Goal: Task Accomplishment & Management: Manage account settings

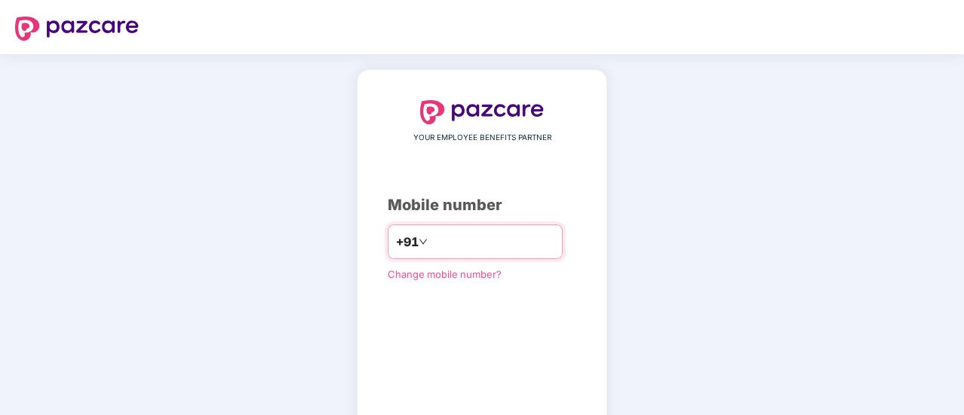
scroll to position [83, 0]
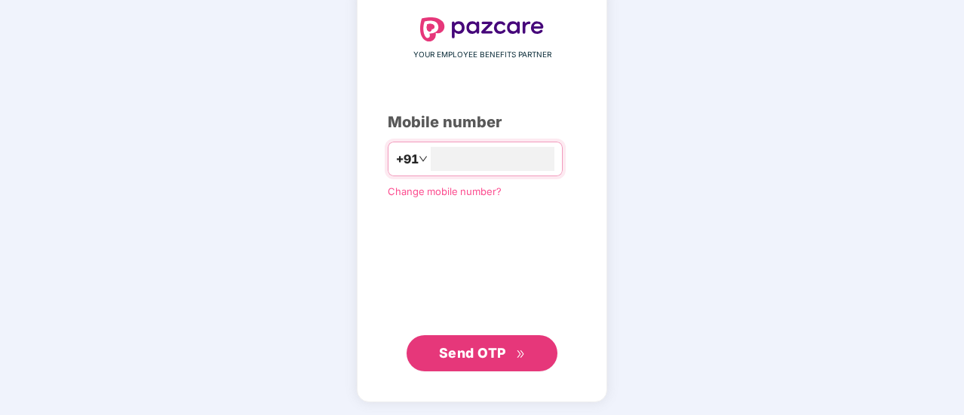
type input "**********"
click at [471, 340] on button "Send OTP" at bounding box center [481, 353] width 151 height 36
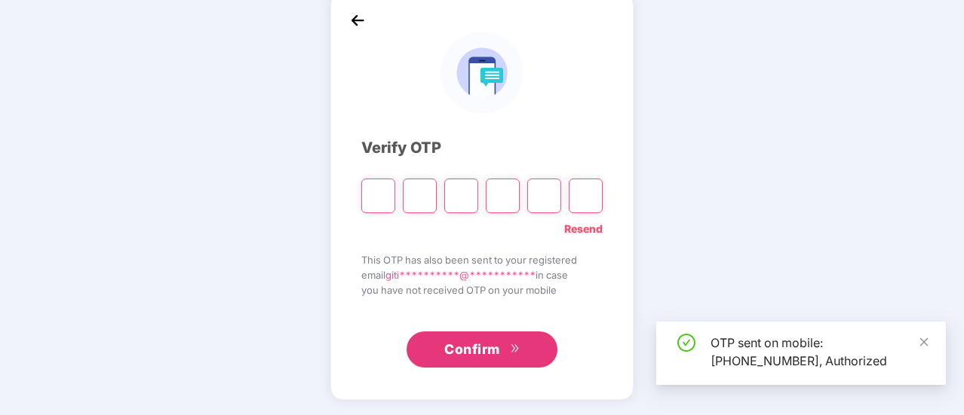
scroll to position [75, 0]
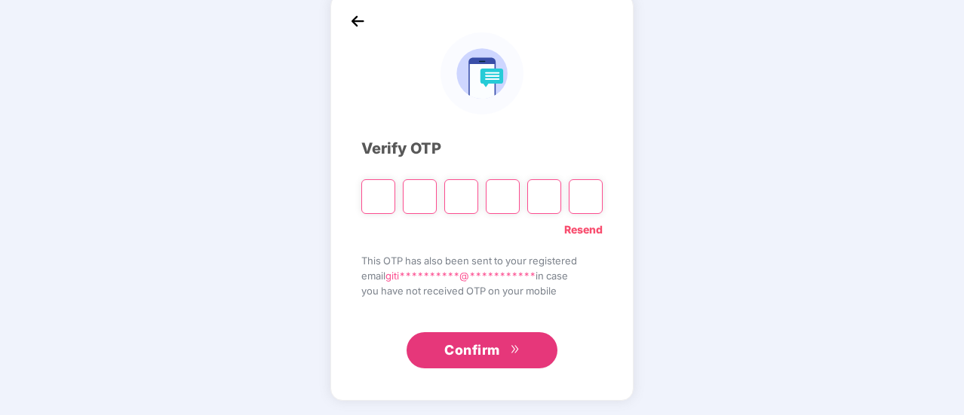
type input "*"
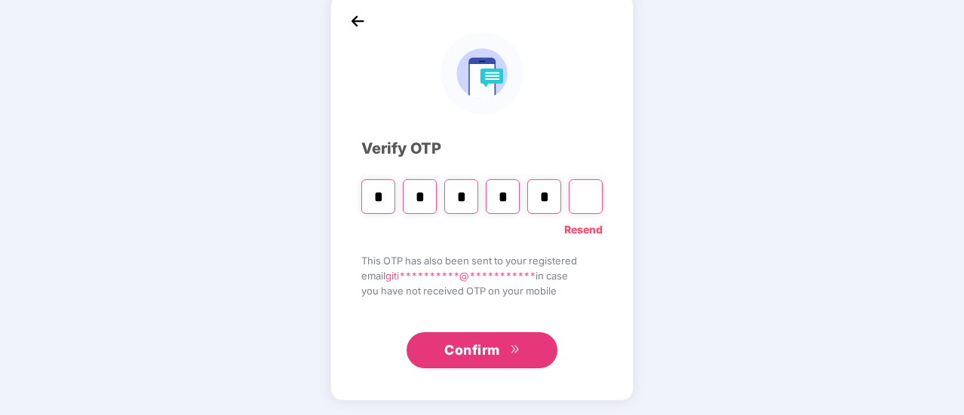
type input "*"
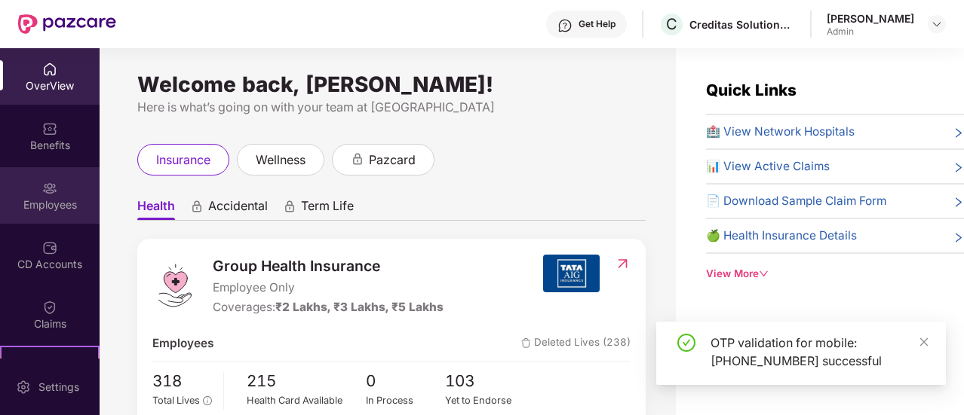
click at [51, 192] on img at bounding box center [49, 188] width 15 height 15
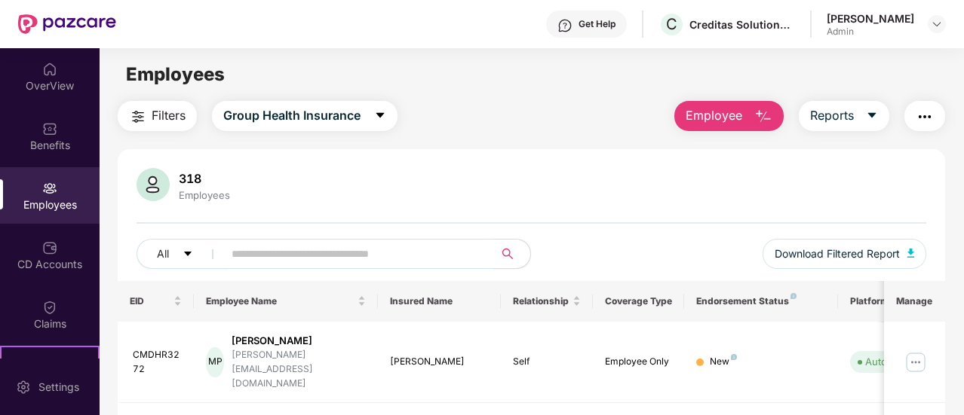
click at [259, 256] on input "text" at bounding box center [353, 254] width 242 height 23
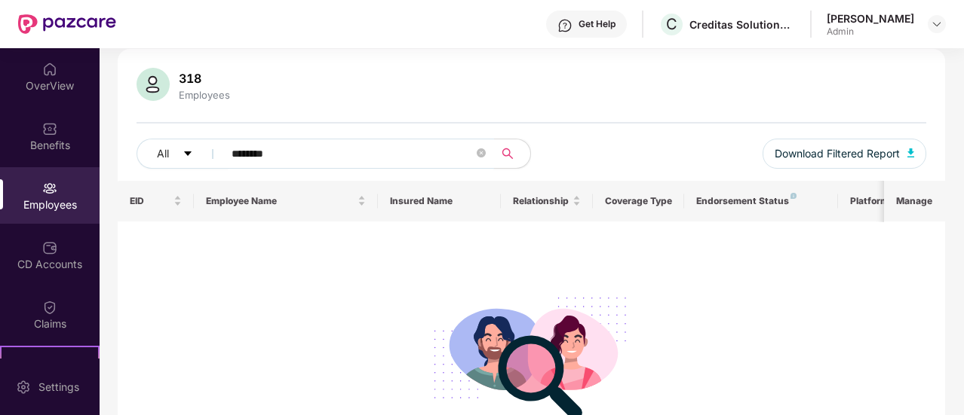
scroll to position [101, 0]
type input "*"
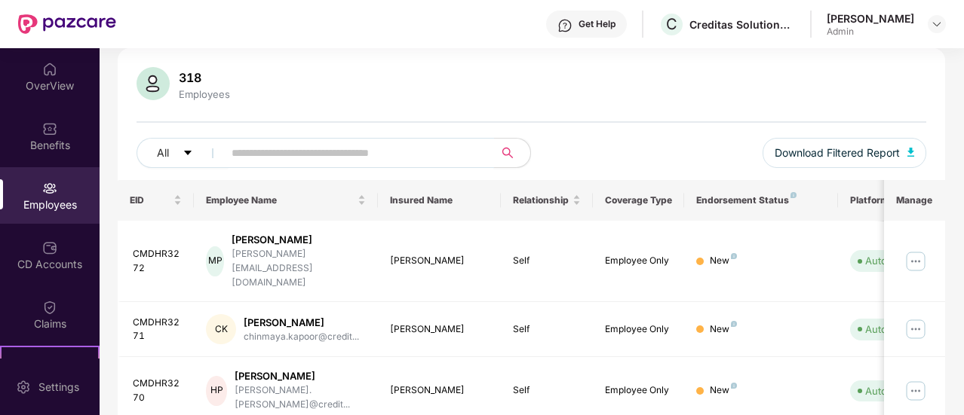
type input "*"
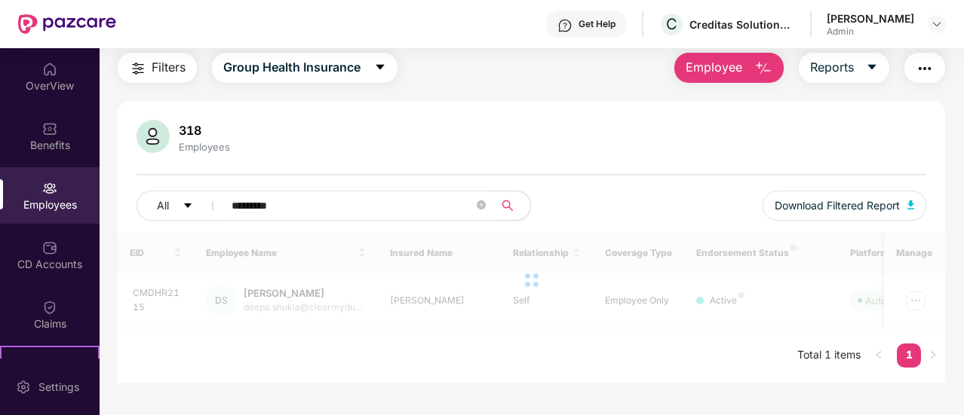
scroll to position [48, 0]
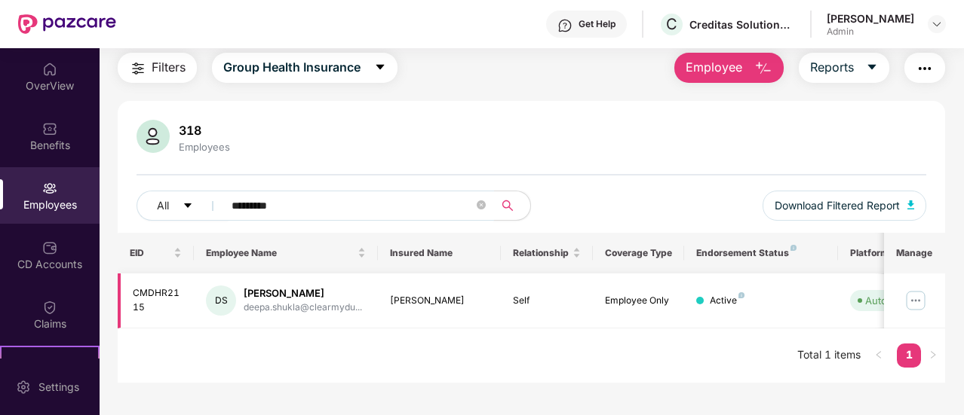
type input "*********"
click at [910, 298] on img at bounding box center [915, 301] width 24 height 24
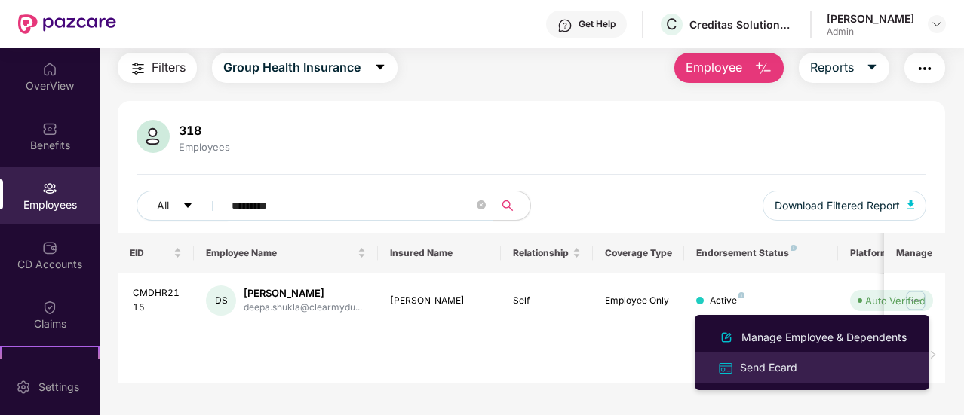
click at [754, 370] on div "Send Ecard" at bounding box center [768, 368] width 63 height 17
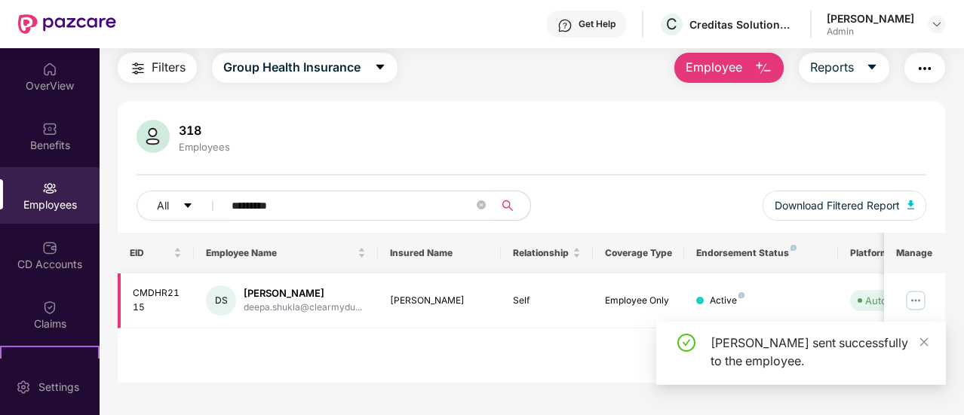
click at [912, 301] on img at bounding box center [915, 301] width 24 height 24
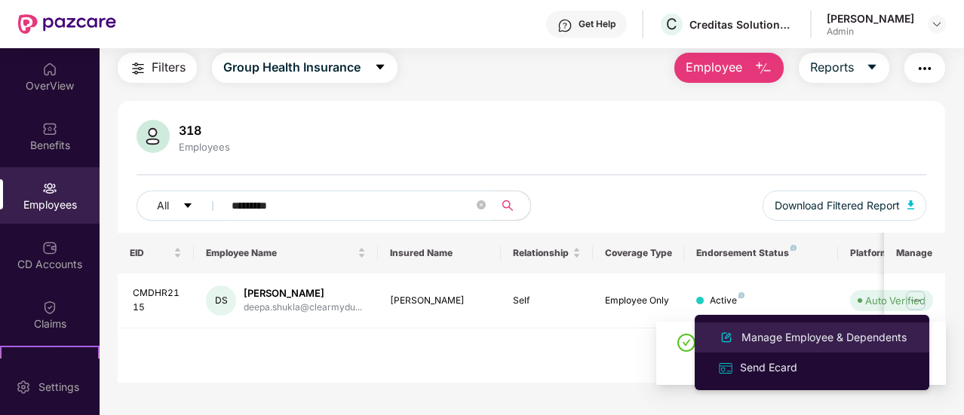
click at [798, 333] on div "Manage Employee & Dependents" at bounding box center [823, 338] width 171 height 17
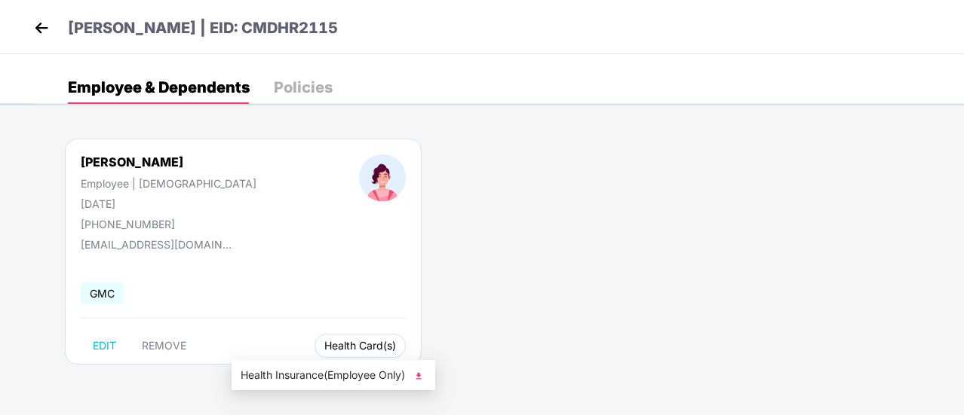
click at [324, 350] on span "Health Card(s)" at bounding box center [360, 346] width 72 height 8
click at [422, 373] on img at bounding box center [418, 376] width 15 height 15
